Goal: Transaction & Acquisition: Purchase product/service

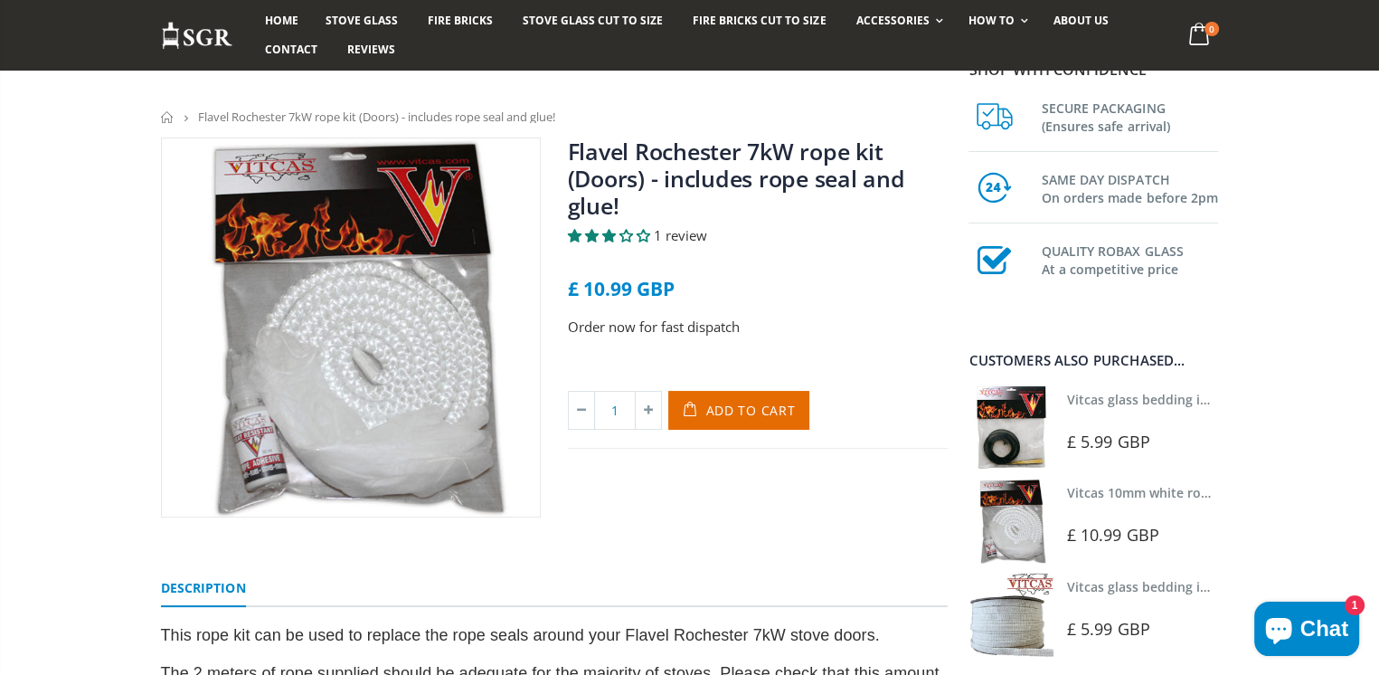
scroll to position [181, 0]
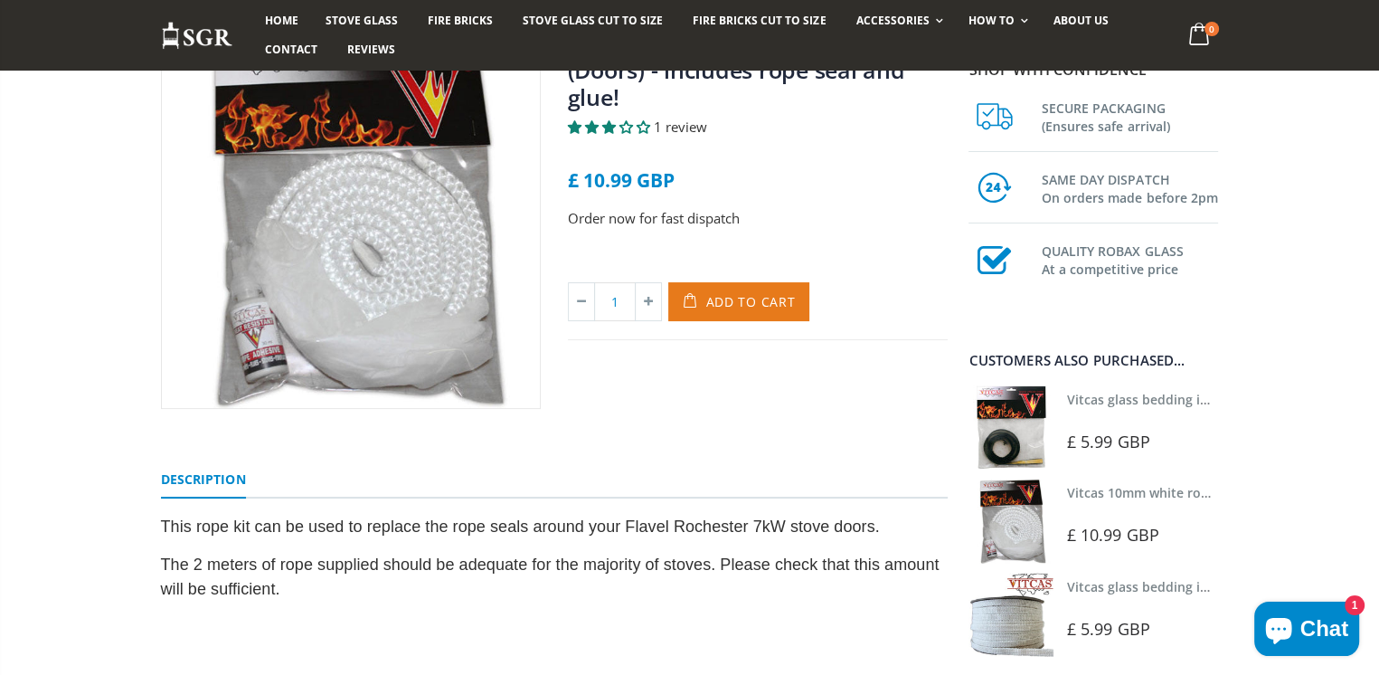
click at [768, 302] on span "Add to Cart" at bounding box center [751, 301] width 90 height 17
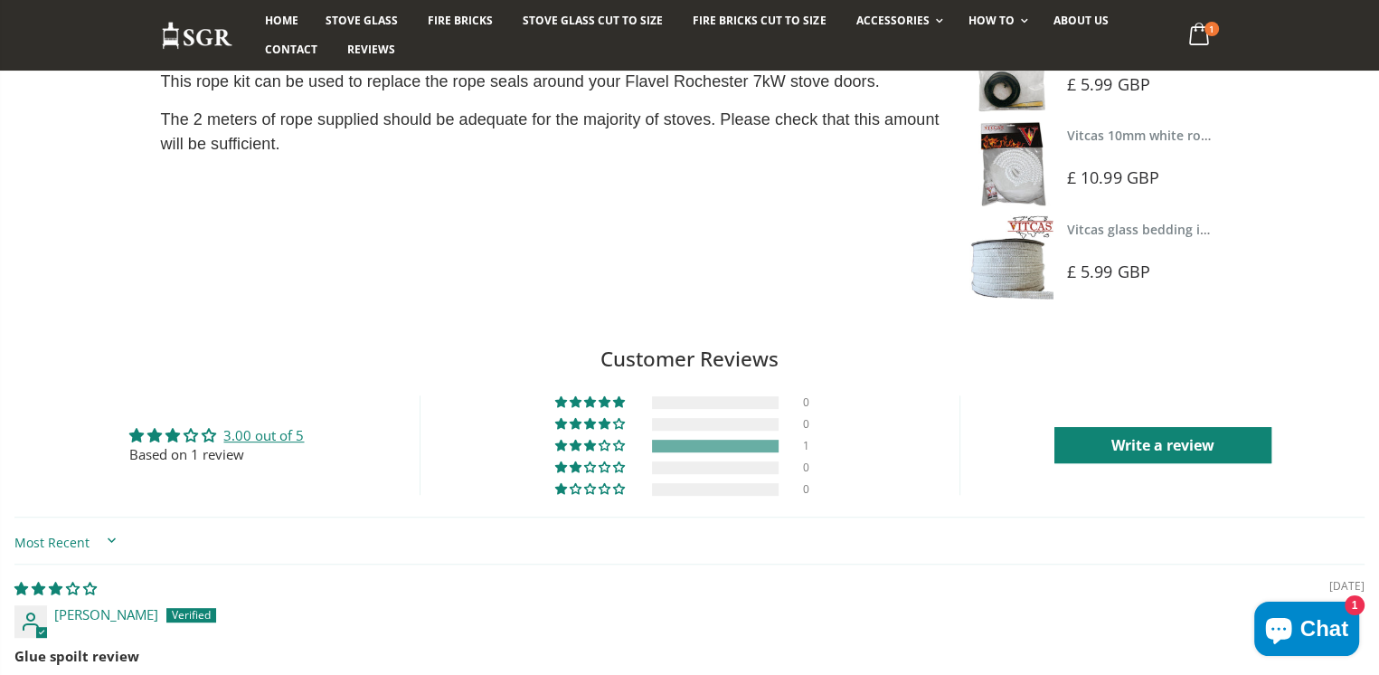
scroll to position [251, 0]
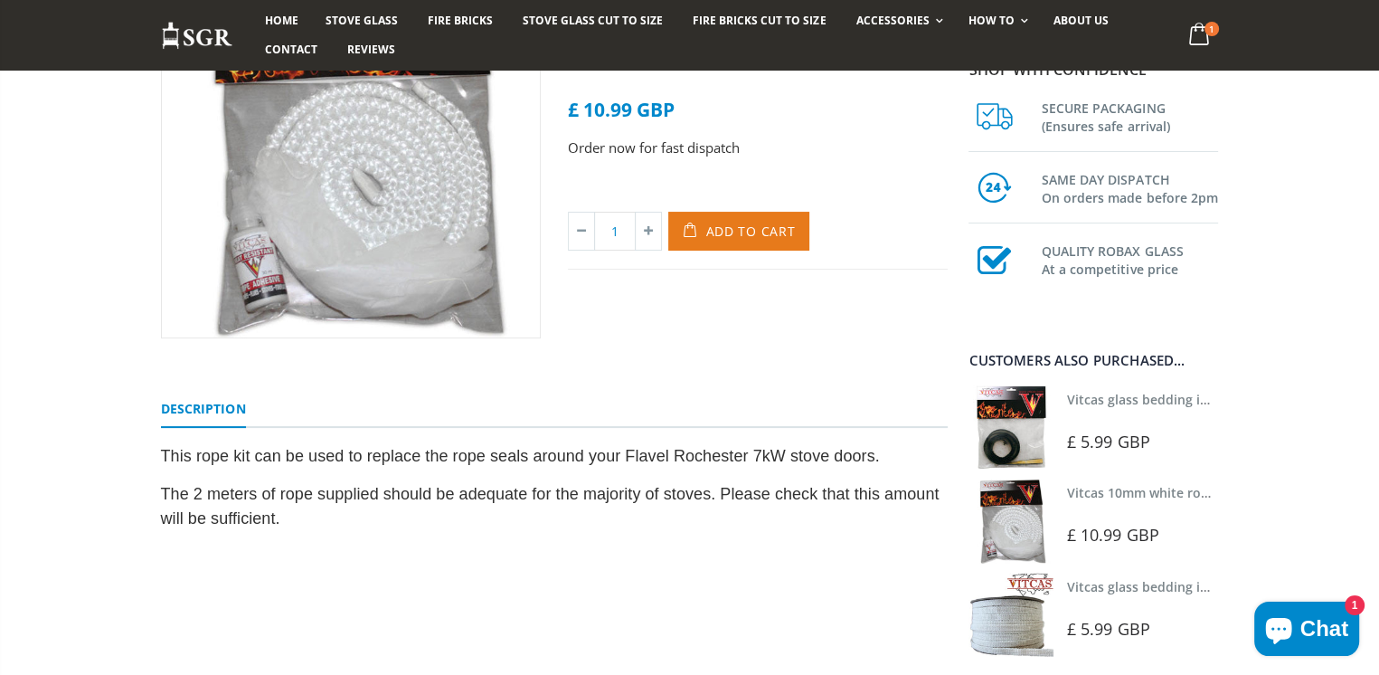
click at [734, 228] on span "Add to Cart" at bounding box center [751, 231] width 90 height 17
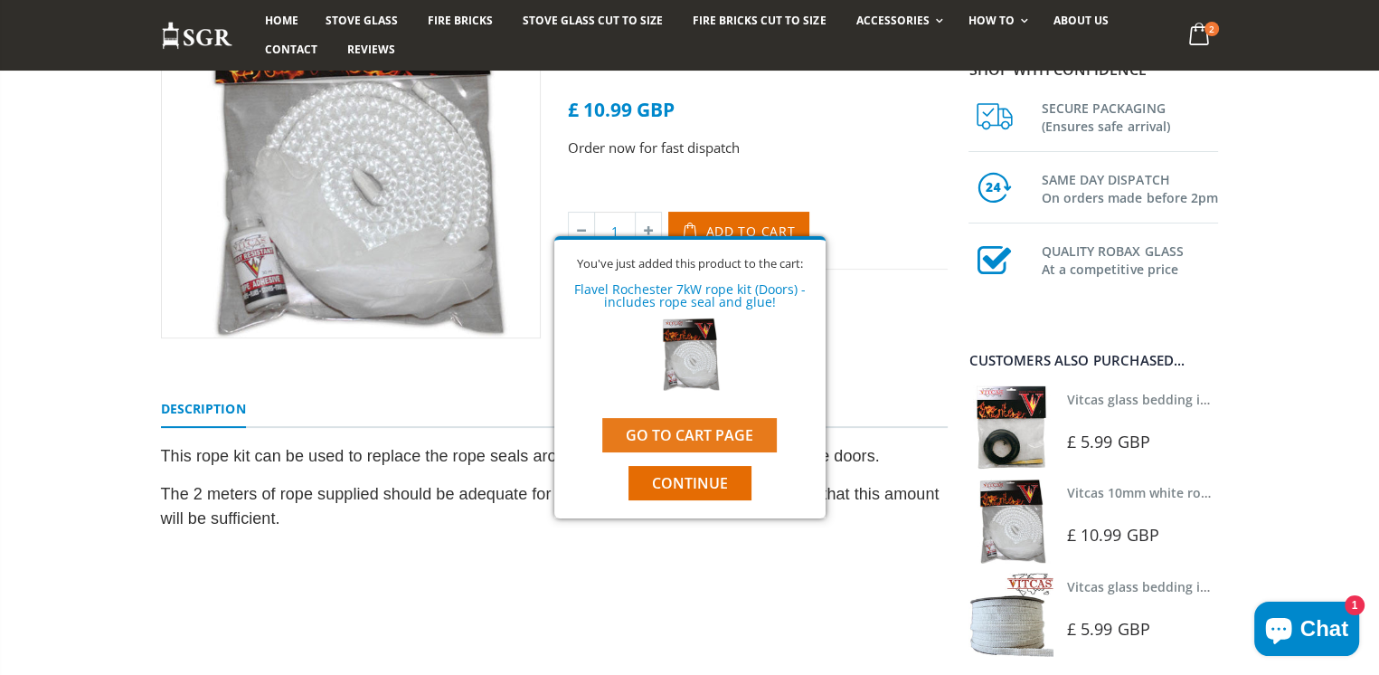
click at [699, 433] on link "Go to cart page" at bounding box center [689, 435] width 175 height 34
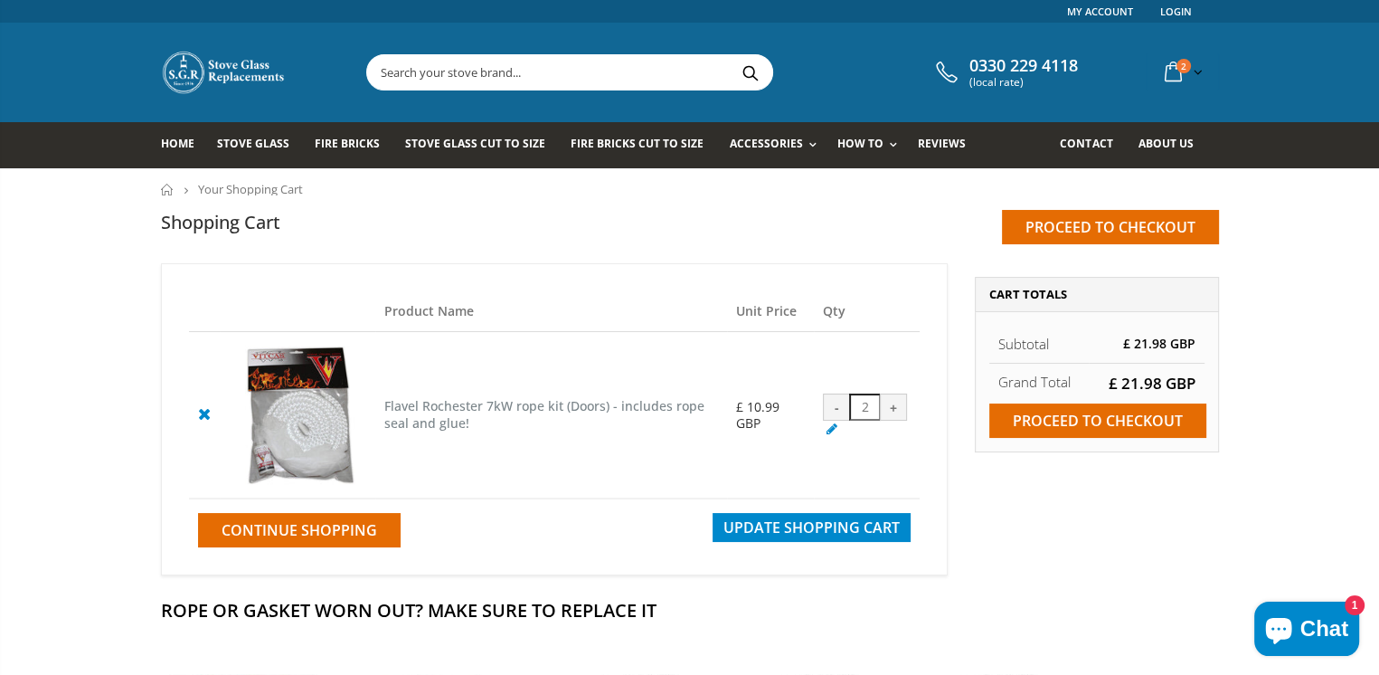
click at [836, 403] on div "-" at bounding box center [836, 406] width 27 height 27
type input "1"
click at [891, 358] on td "- 1 +" at bounding box center [866, 415] width 105 height 166
click at [1038, 422] on input "Proceed to checkout" at bounding box center [1097, 420] width 217 height 34
click at [1079, 422] on input "Proceed to checkout" at bounding box center [1097, 420] width 217 height 34
